Goal: Complete application form: Complete application form

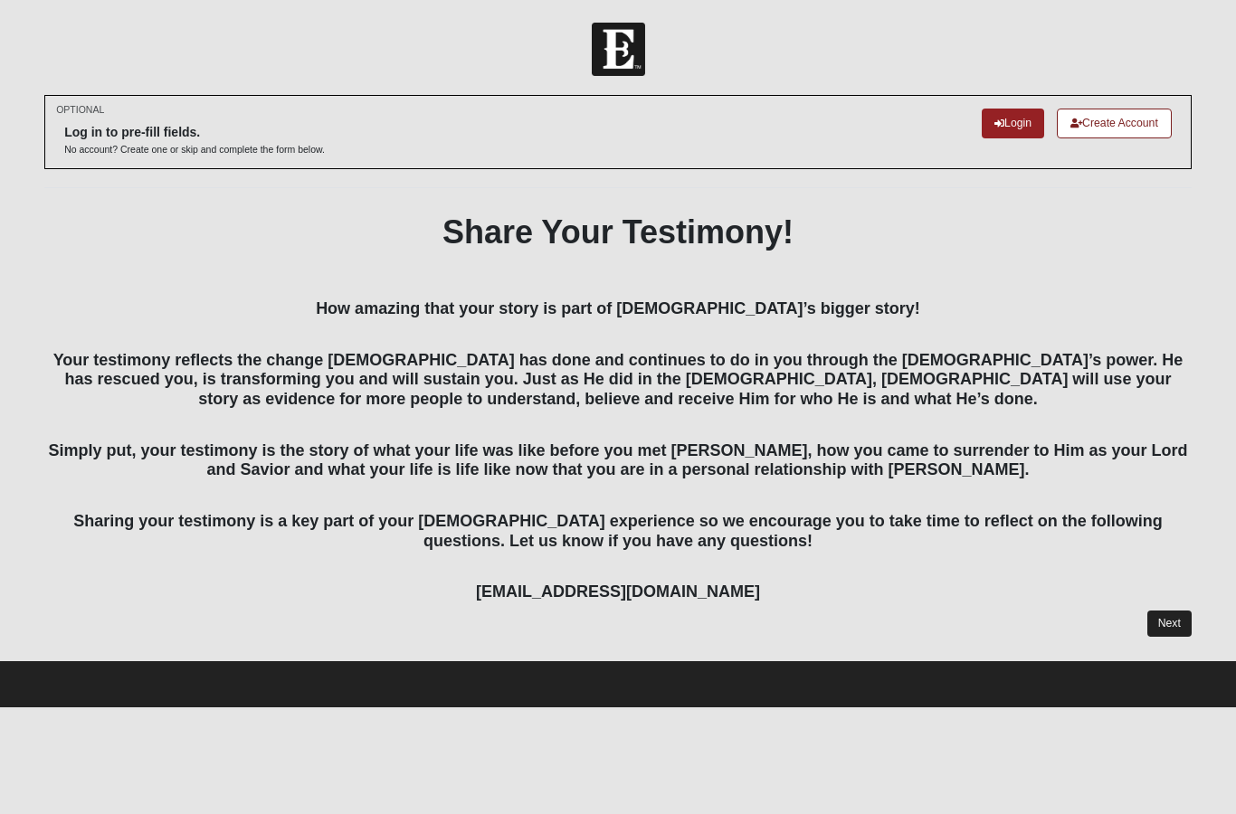
click at [1163, 620] on link "Next" at bounding box center [1169, 624] width 44 height 26
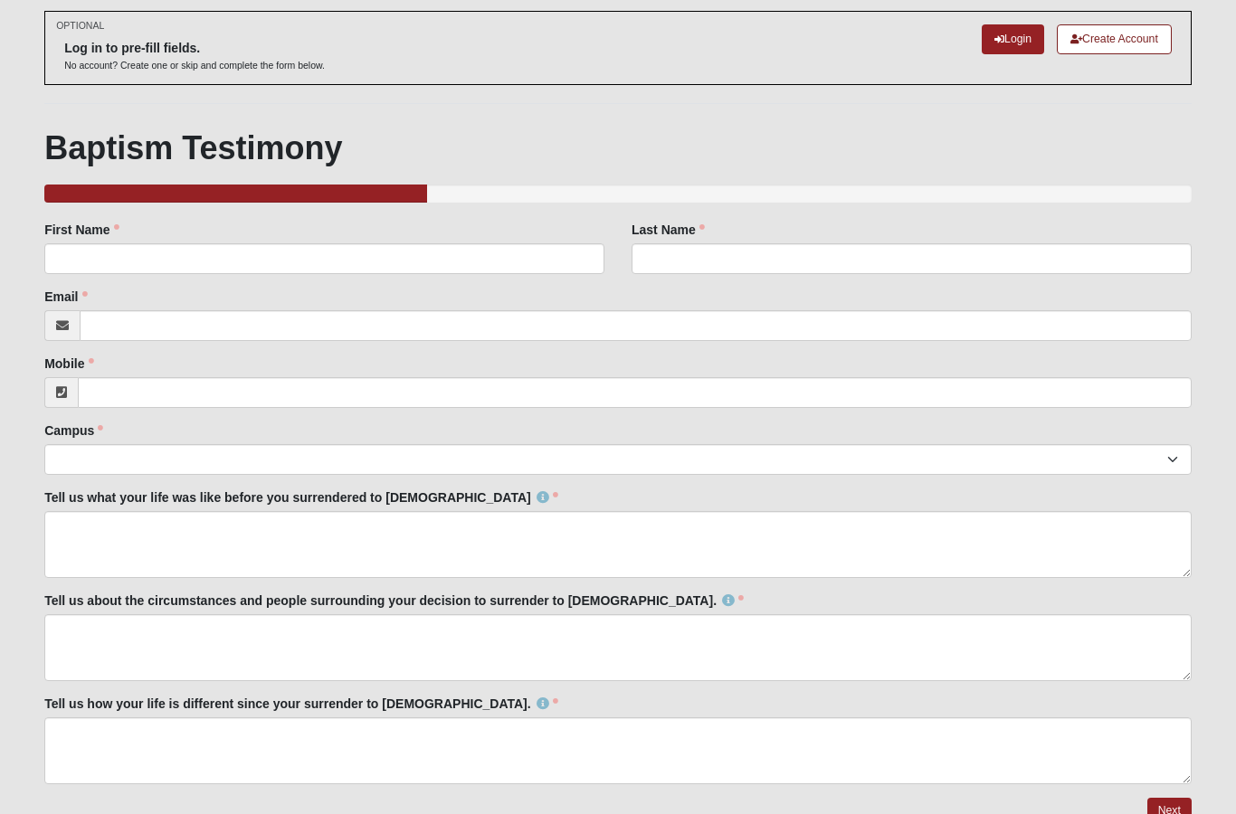
scroll to position [82, 0]
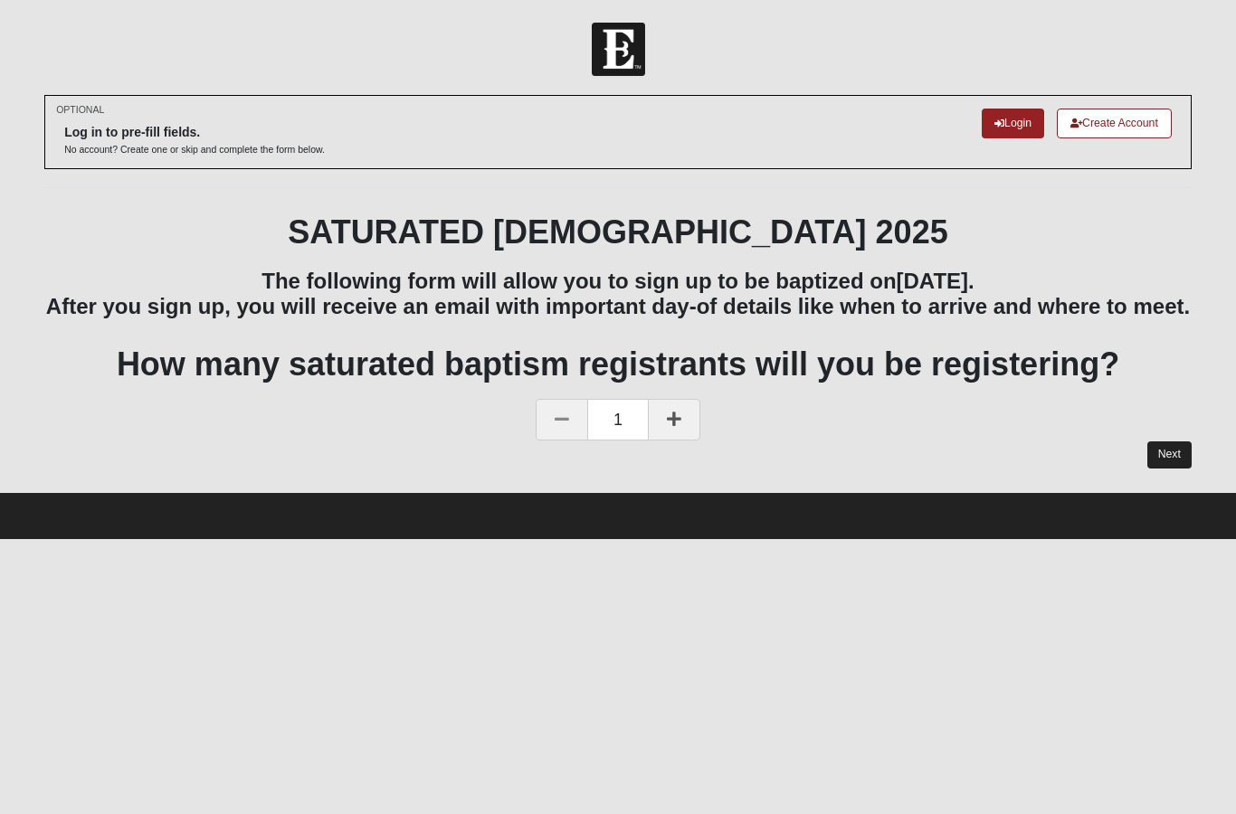
click at [1172, 468] on link "Next" at bounding box center [1169, 454] width 44 height 26
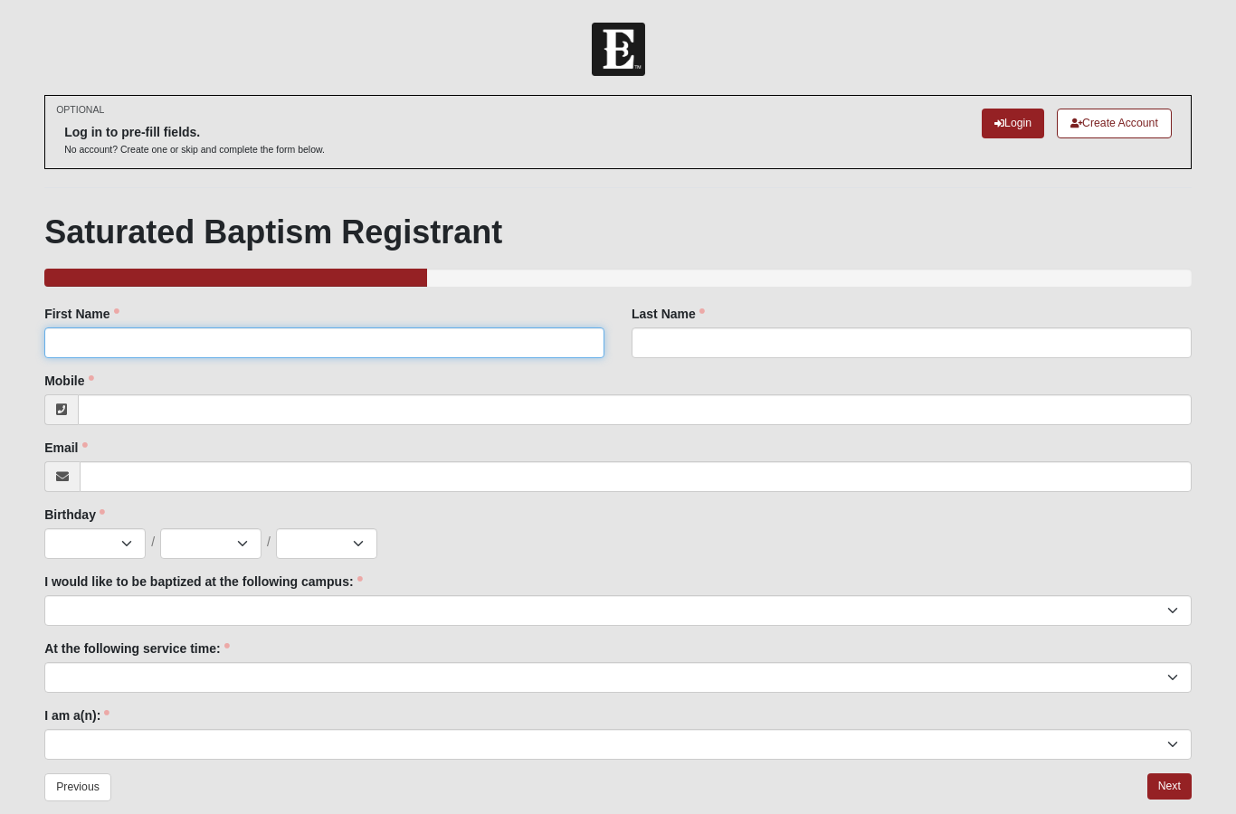
click at [95, 356] on input "First Name" at bounding box center [324, 342] width 560 height 31
type input "[PERSON_NAME]"
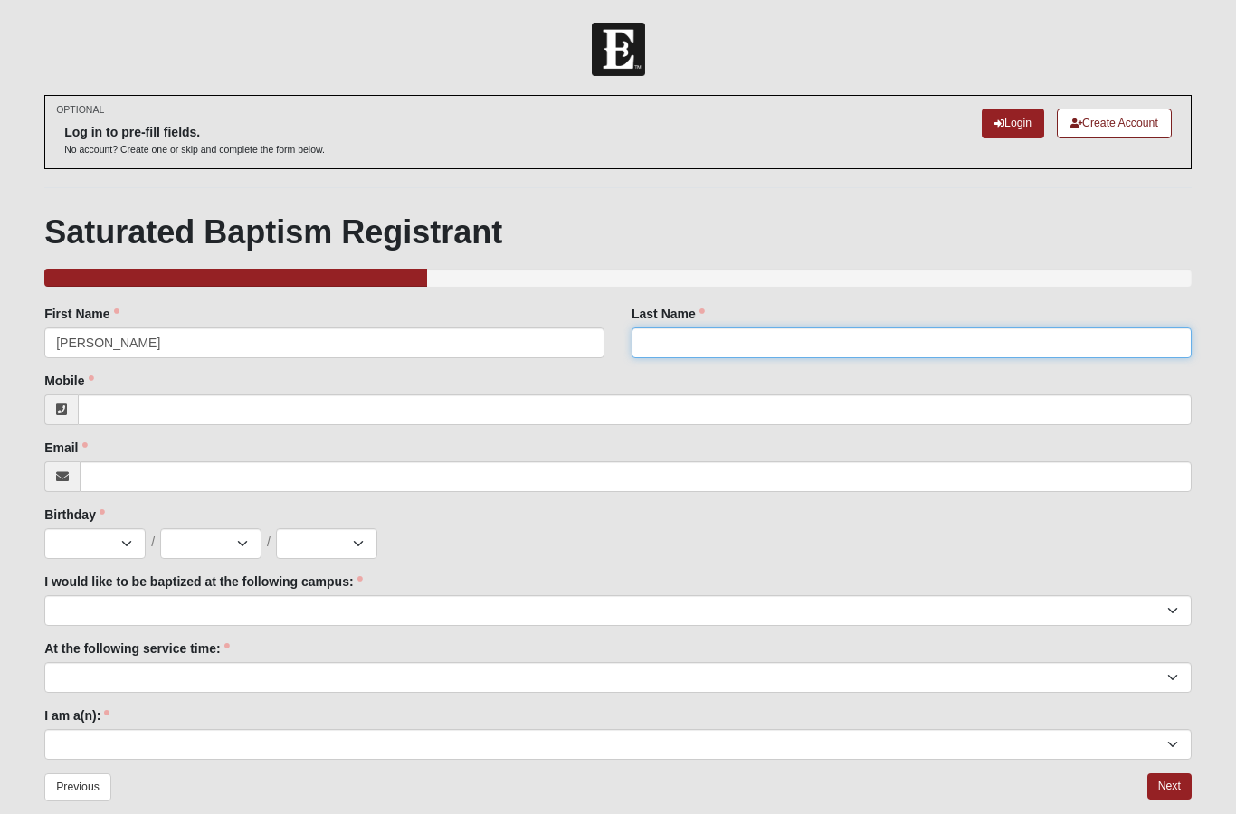
click at [811, 355] on input "Last Name" at bounding box center [911, 342] width 560 height 31
type input "wolfe"
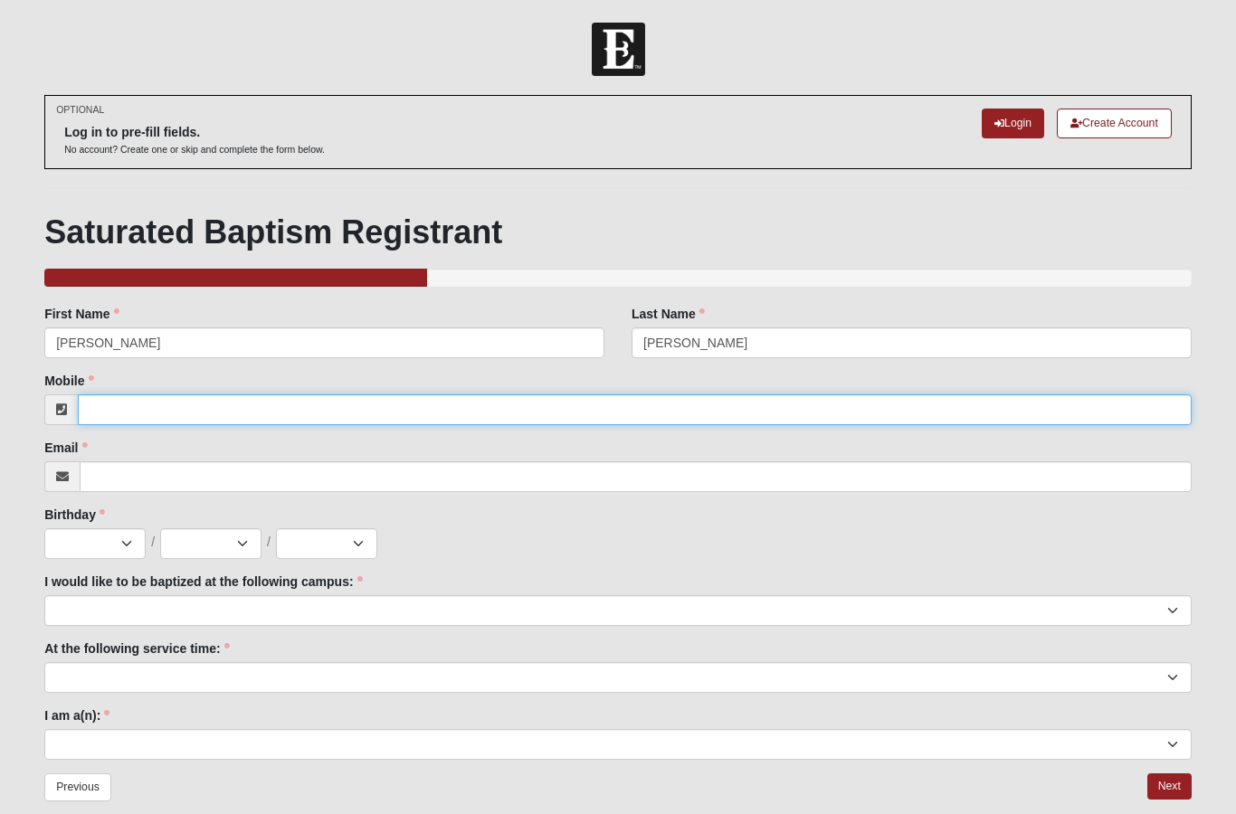
click at [821, 418] on input "Mobile" at bounding box center [635, 409] width 1114 height 31
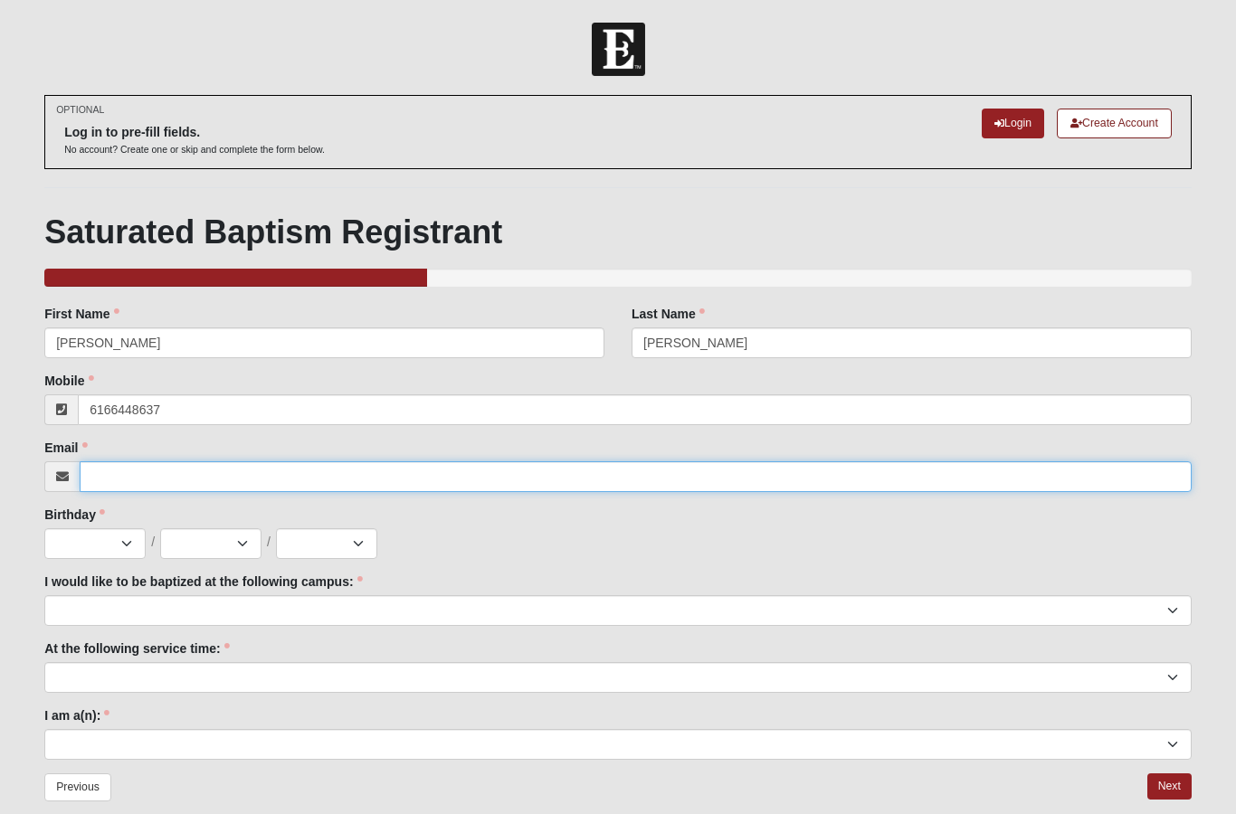
click at [602, 485] on input "Email" at bounding box center [636, 476] width 1112 height 31
type input "(616) 644-8637"
type input "wolfekasey218@gmail.com"
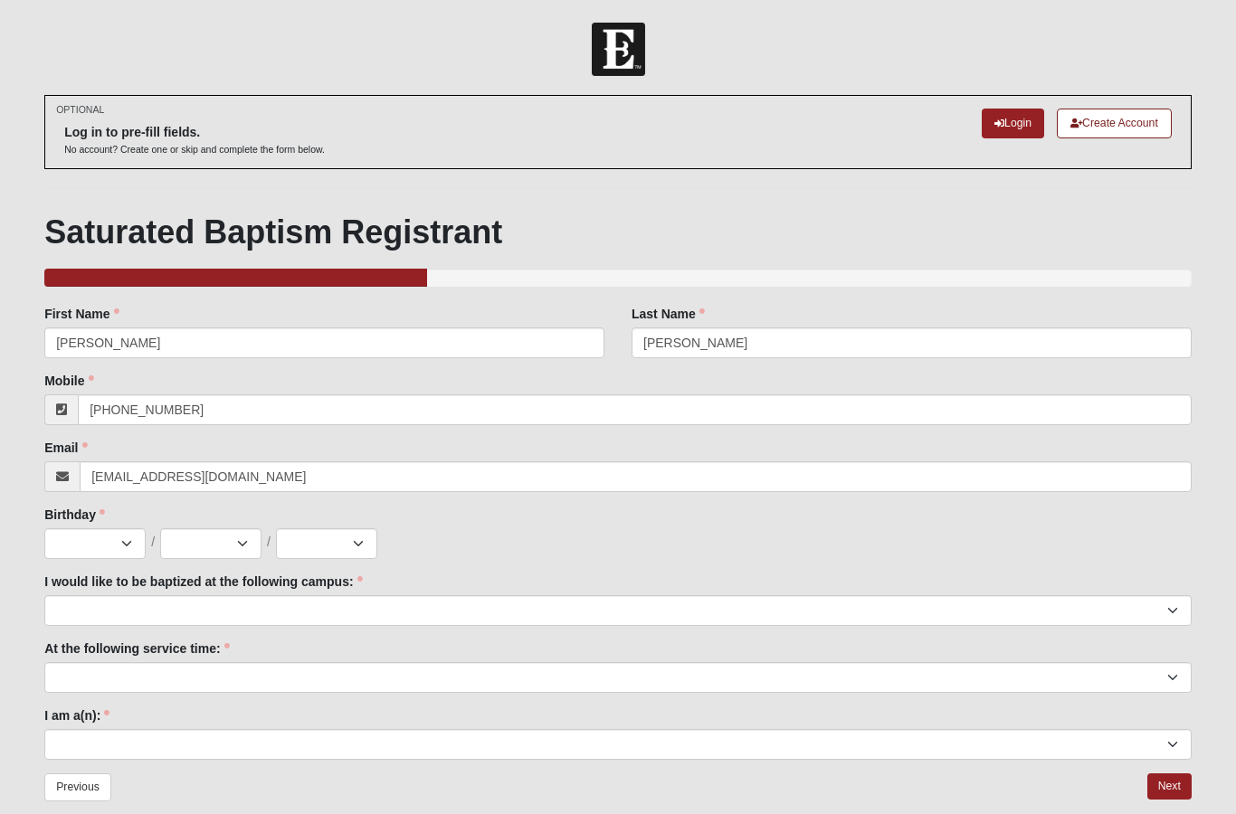
click at [74, 543] on select "Jan Feb Mar Apr May Jun Jul Aug Sep Oct Nov Dec" at bounding box center [94, 543] width 101 height 31
select select "2"
click at [191, 534] on select "1 2 3 4 5 6 7 8 9 10 11 12 13 14 15 16 17 18 19 20 21 22 23 24 25 26 27 28 29 3…" at bounding box center [210, 543] width 101 height 31
select select "18"
click at [329, 539] on select "2025 2024 2023 2022 2021 2020 2019 2018 2017 2016 2015 2014 2013 2012 2011 2010…" at bounding box center [326, 543] width 101 height 31
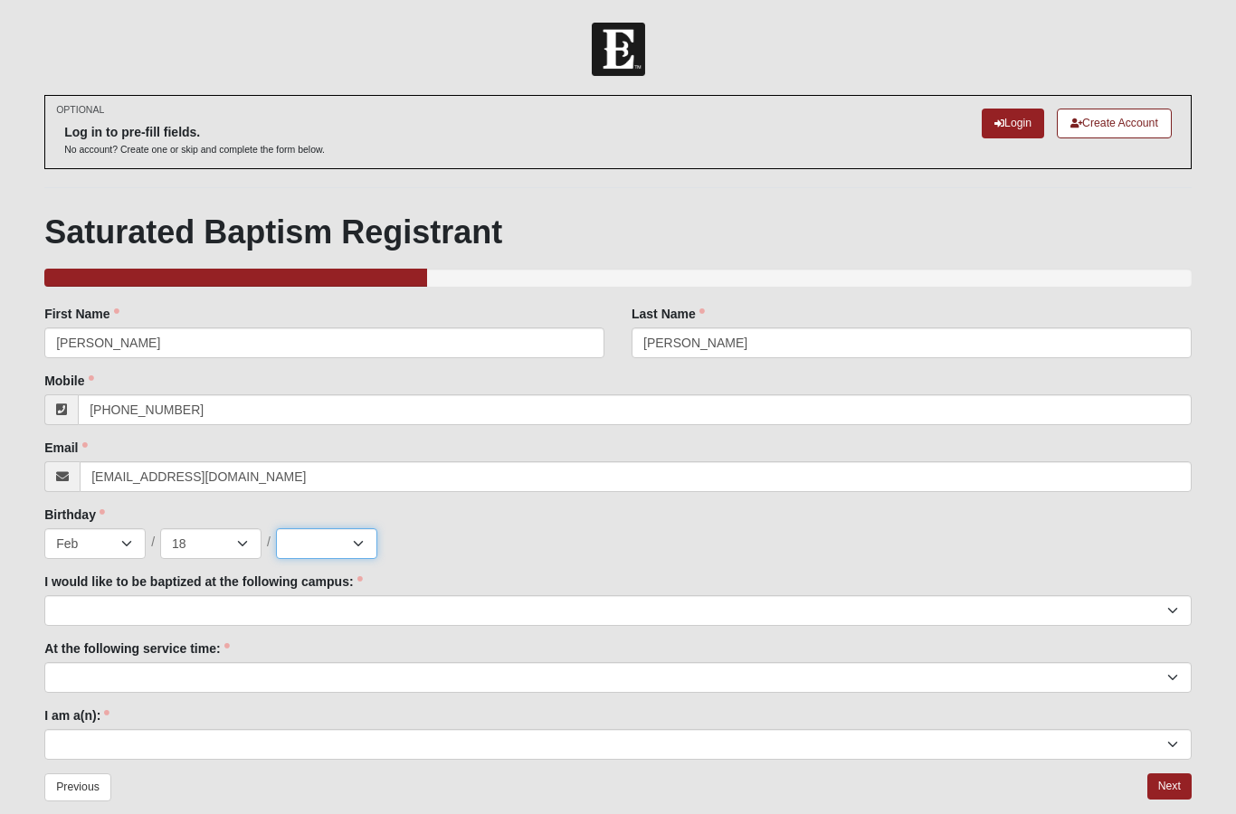
select select "2008"
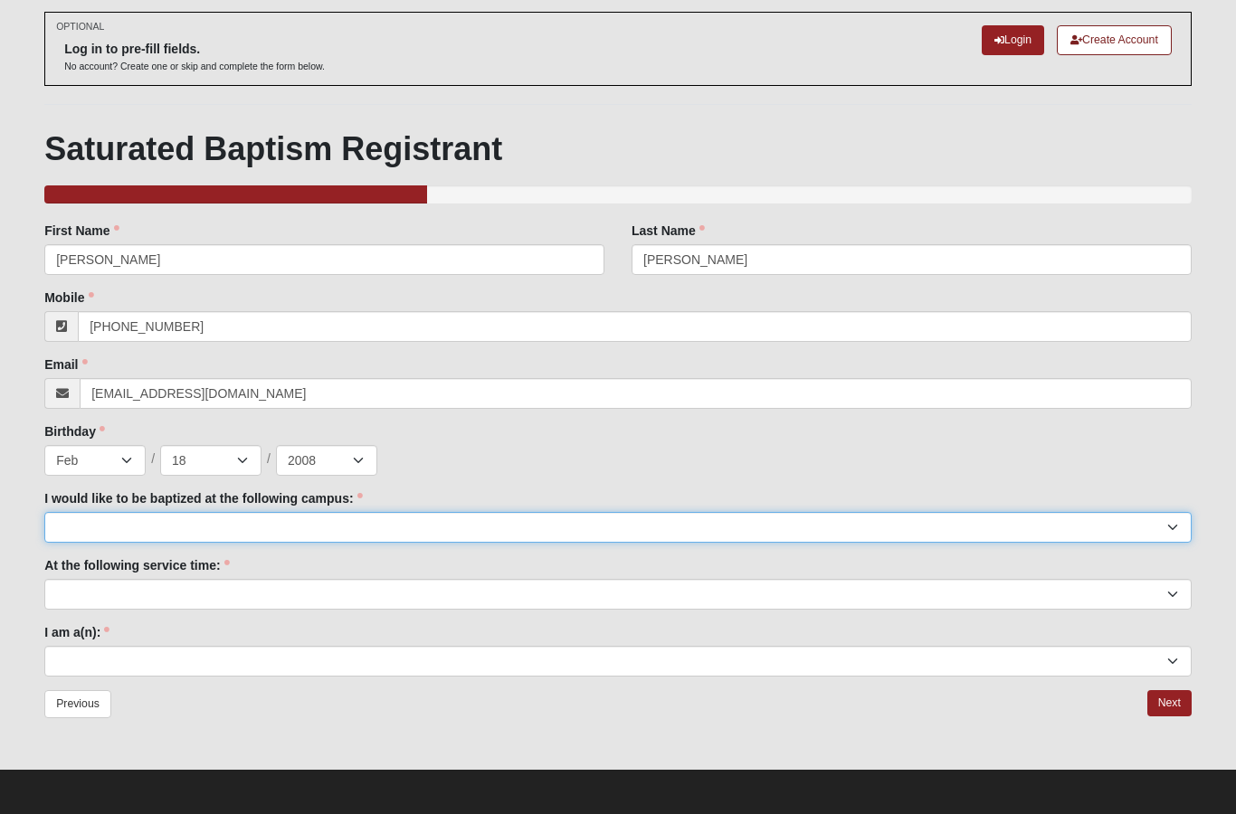
click at [531, 539] on select "Arlington Baymeadows Fleming Island Jesup Mandarin North Jax Orange Park Palatk…" at bounding box center [617, 527] width 1147 height 31
select select "11"
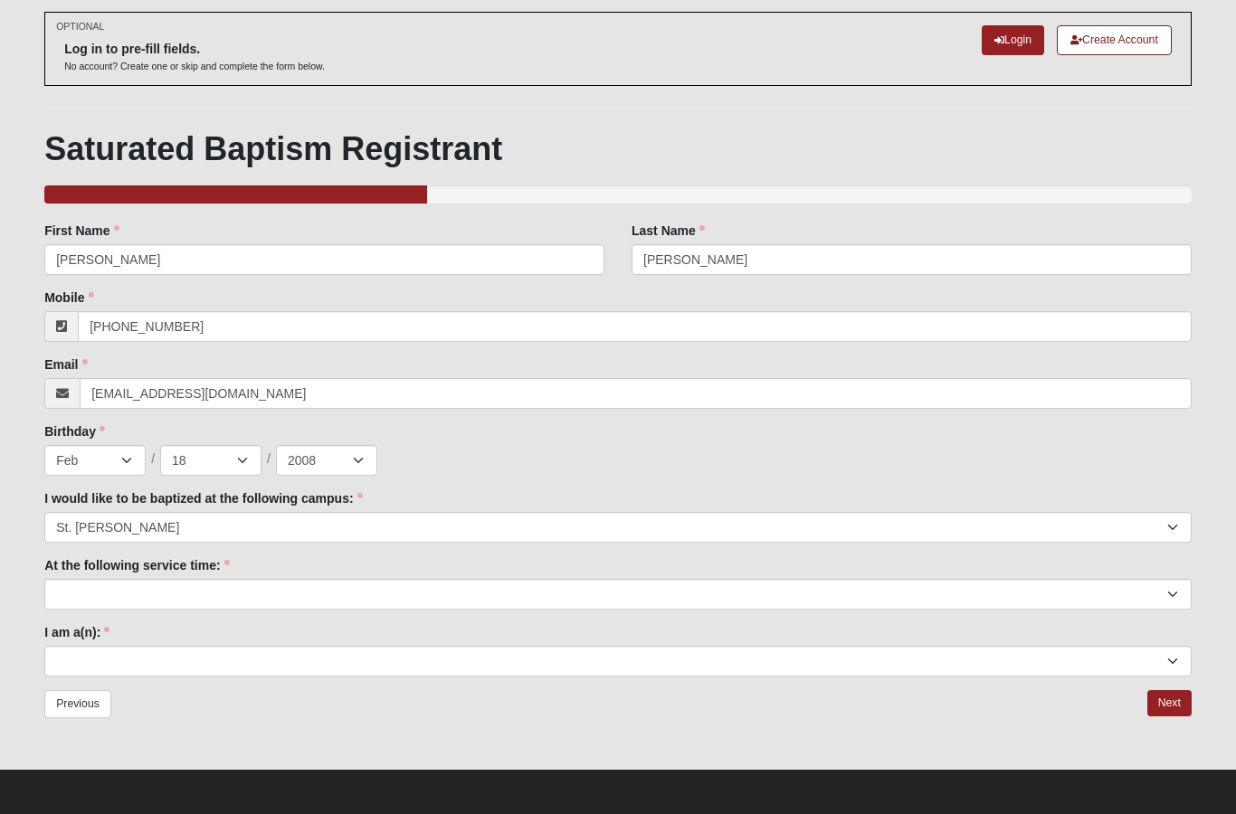
click at [538, 591] on select "9:00am 11:22am 4:22pm (San Pablo and Fleming Island Only)" at bounding box center [617, 594] width 1147 height 31
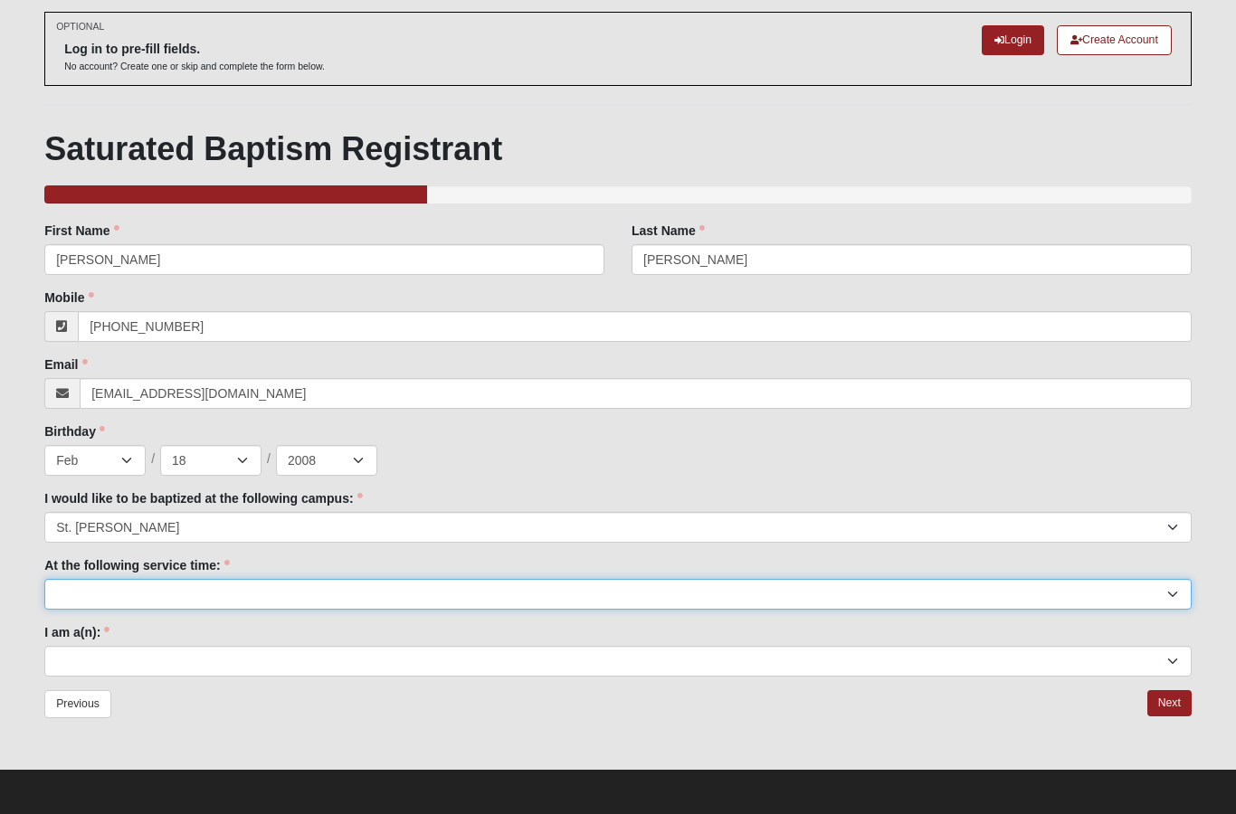
select select "11:22am"
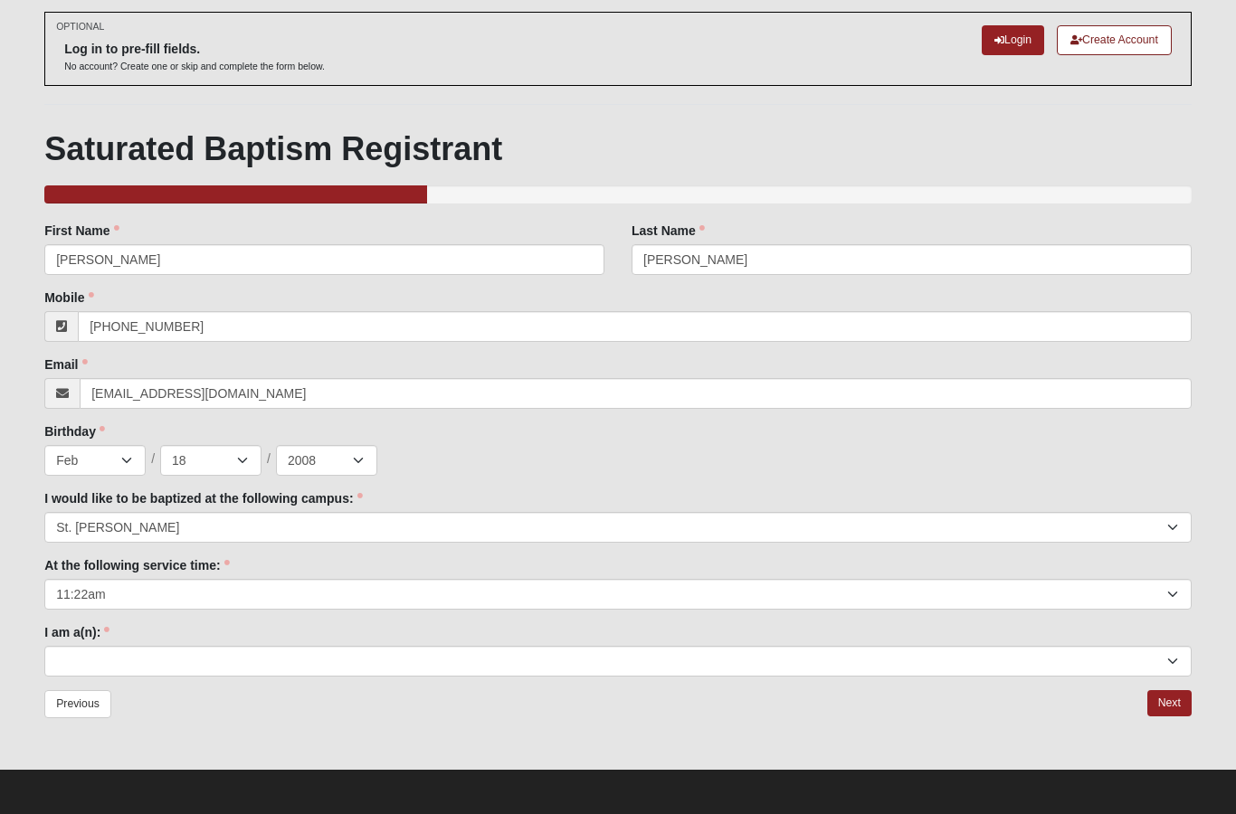
click at [587, 690] on div "Previous Next" at bounding box center [617, 715] width 1147 height 51
click at [664, 690] on div "Previous Next" at bounding box center [617, 715] width 1147 height 51
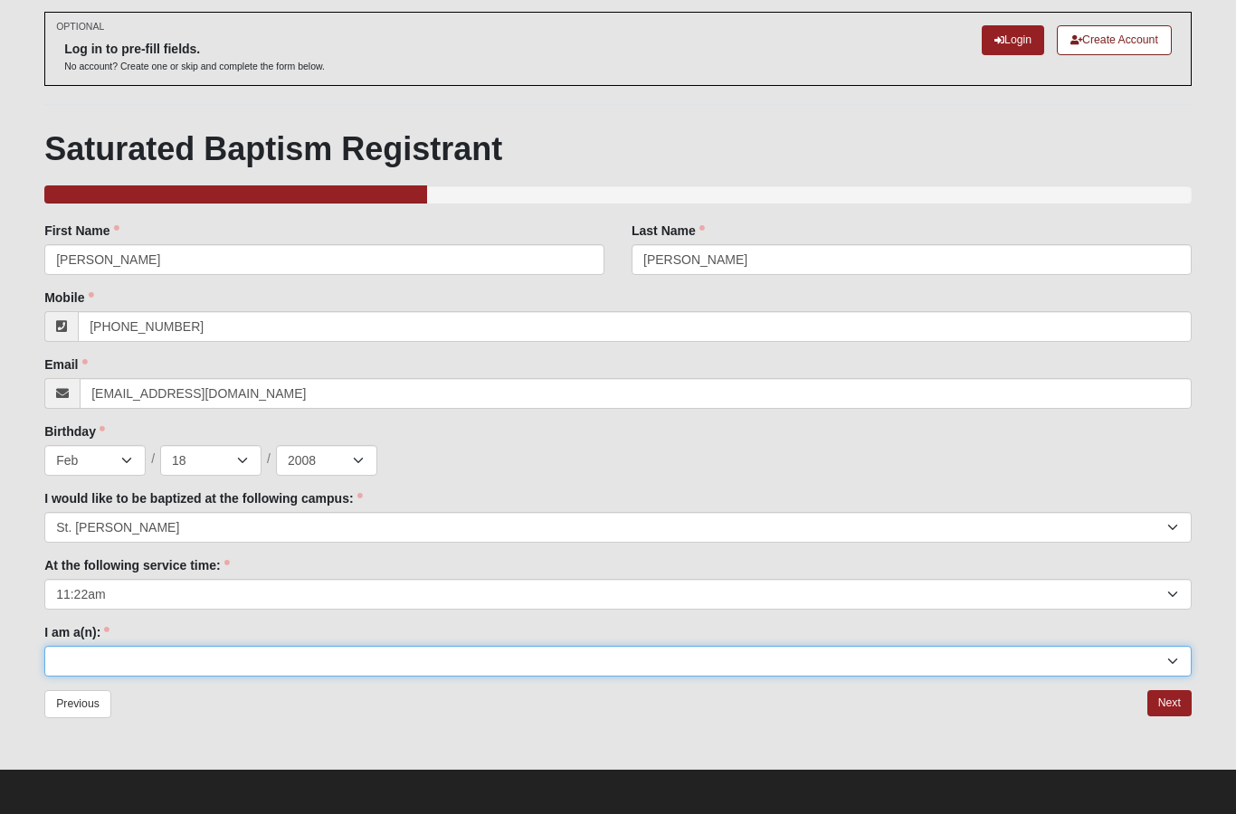
click at [1032, 671] on select "Adult (25+) Young Adult (18-25) High School Student (8-12th Grade) Middle Schoo…" at bounding box center [617, 661] width 1147 height 31
select select "High School Student (8-12th Grade)"
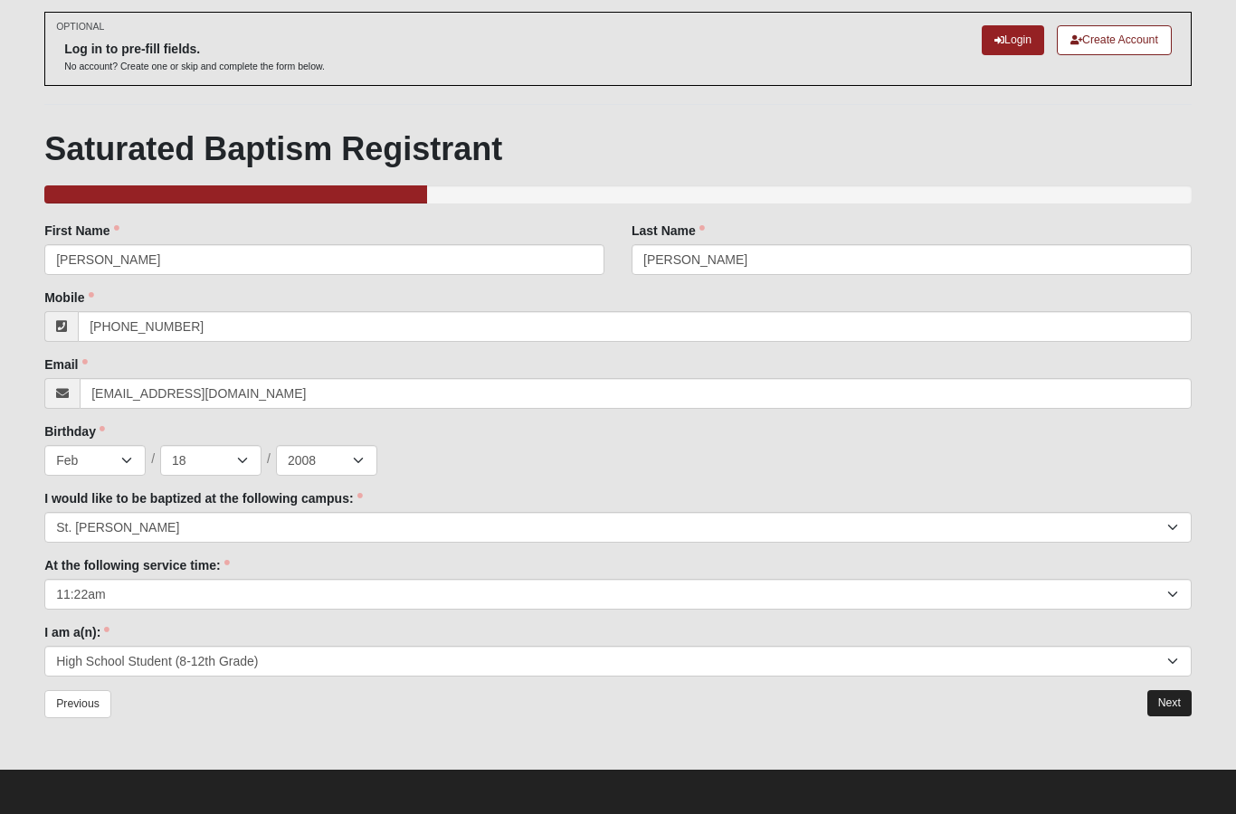
click at [1172, 700] on link "Next" at bounding box center [1169, 703] width 44 height 26
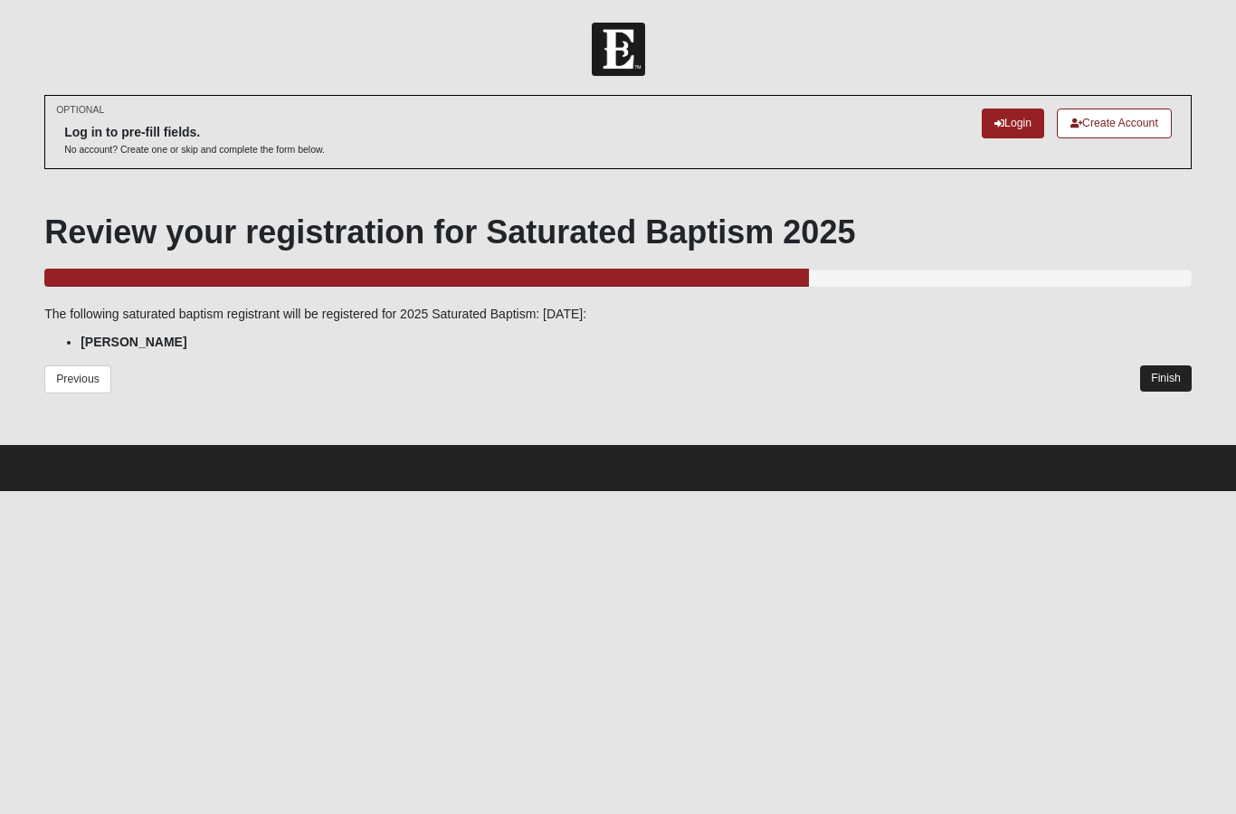
click at [1174, 386] on link "Finish" at bounding box center [1166, 378] width 52 height 26
